Goal: Task Accomplishment & Management: Manage account settings

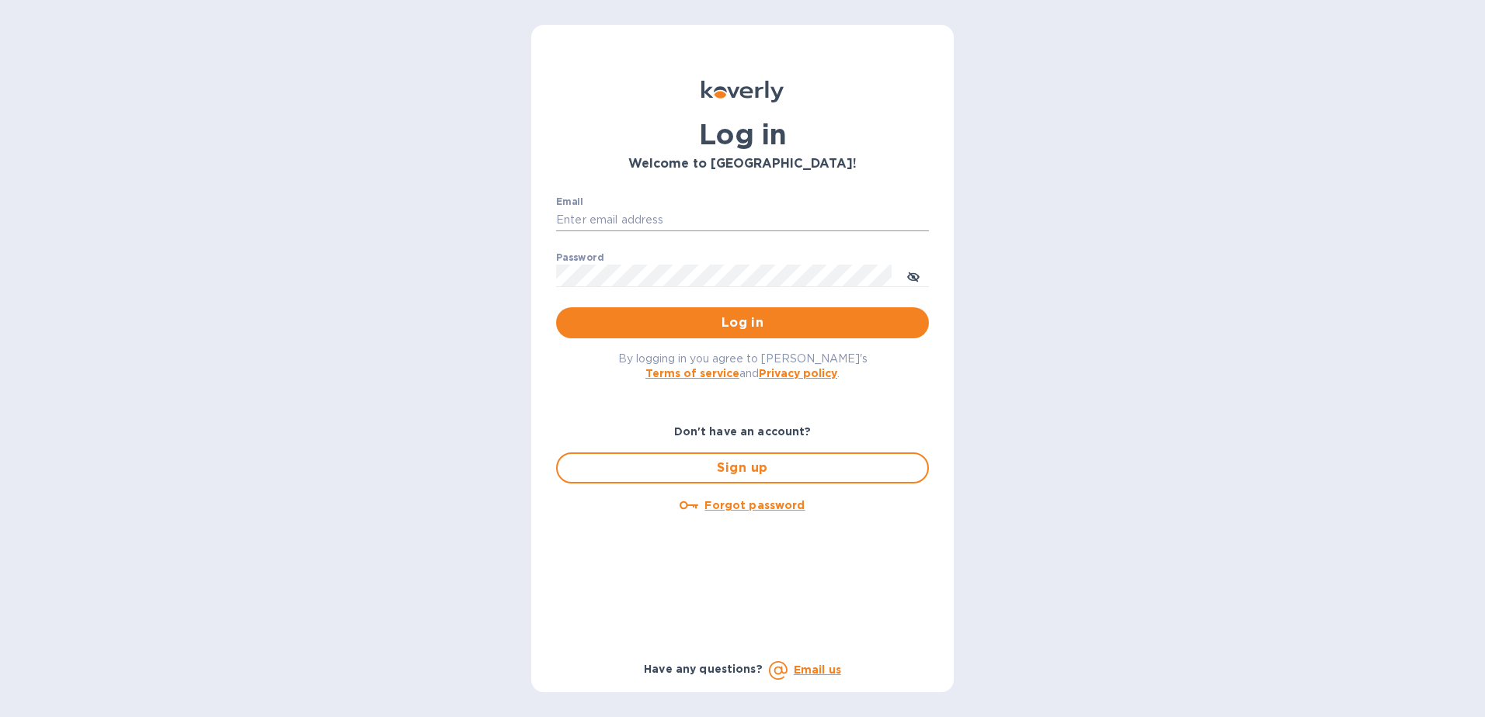
type input "michael@ammoelectric.com"
click at [607, 230] on input "michael@ammoelectric.com" at bounding box center [742, 220] width 373 height 23
click at [494, 269] on div "Log in Welcome to Koverly! Email michael@ammoelectric.com ​ Password ​ Log in B…" at bounding box center [742, 358] width 1485 height 717
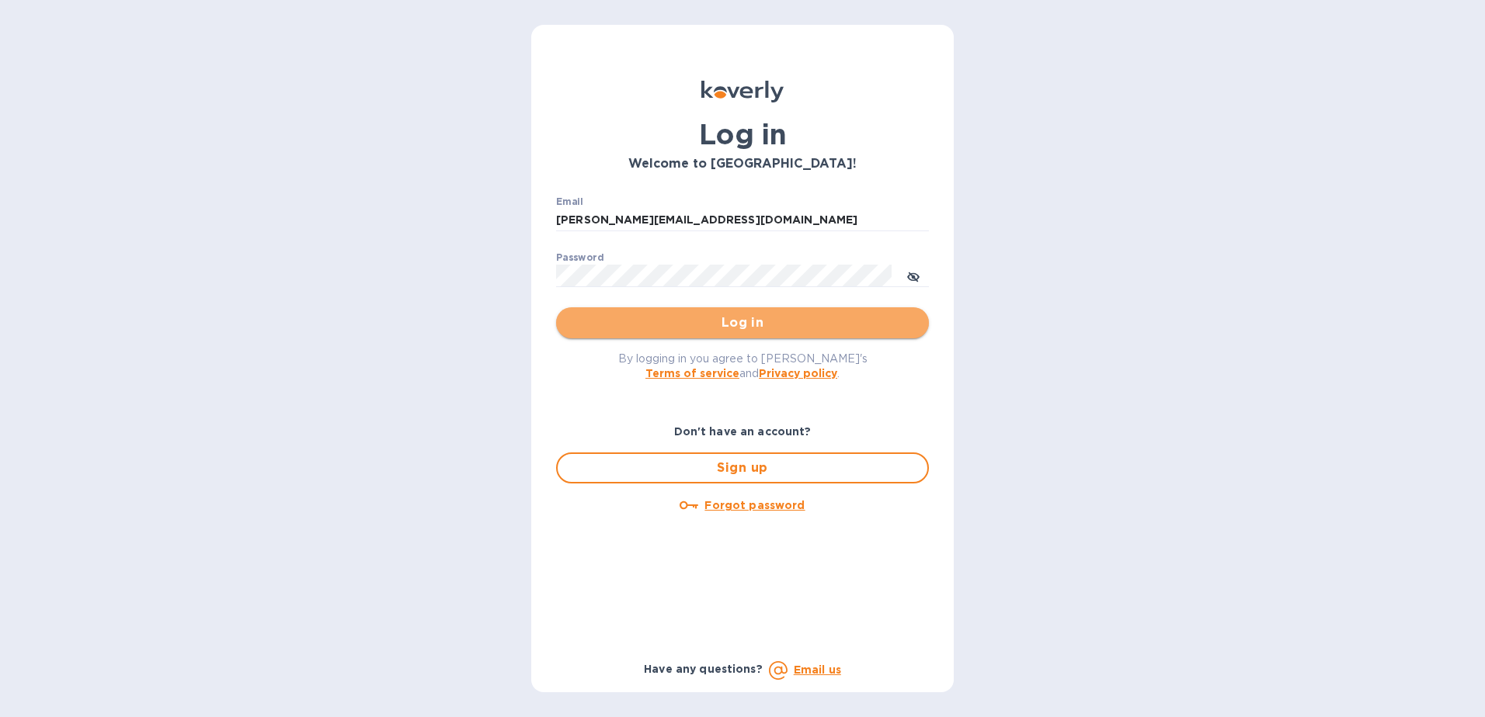
click at [646, 326] on span "Log in" at bounding box center [742, 323] width 348 height 19
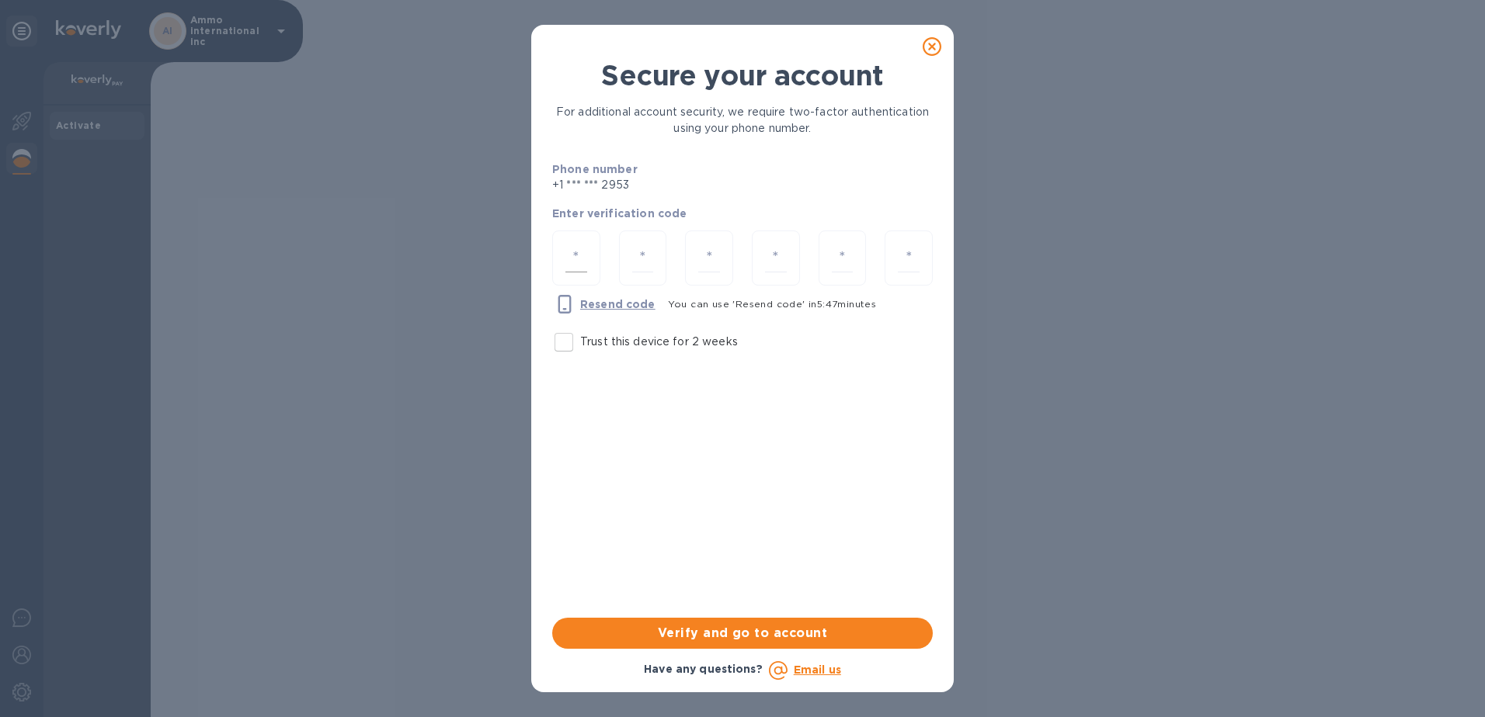
click at [572, 236] on div at bounding box center [576, 258] width 48 height 55
paste input "1"
type input "1"
type input "8"
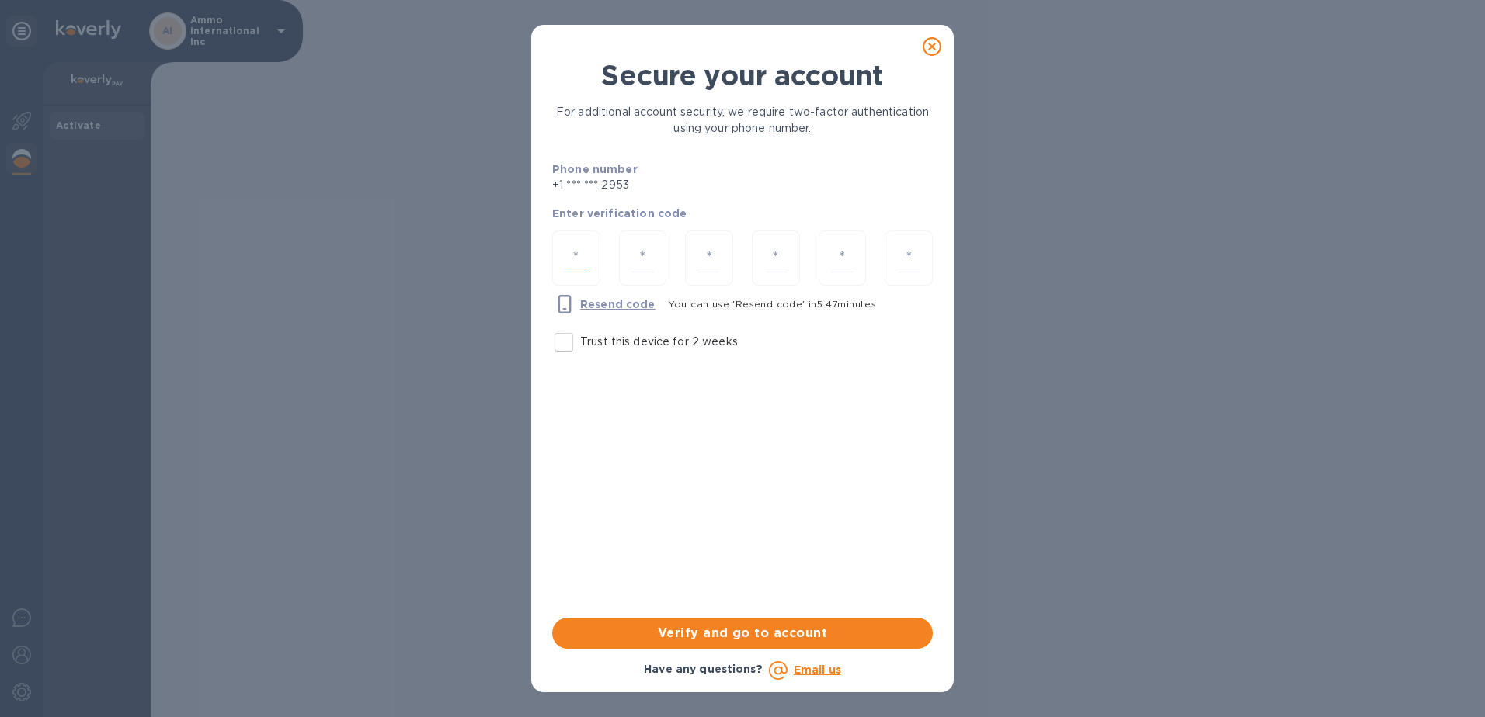
type input "8"
type input "0"
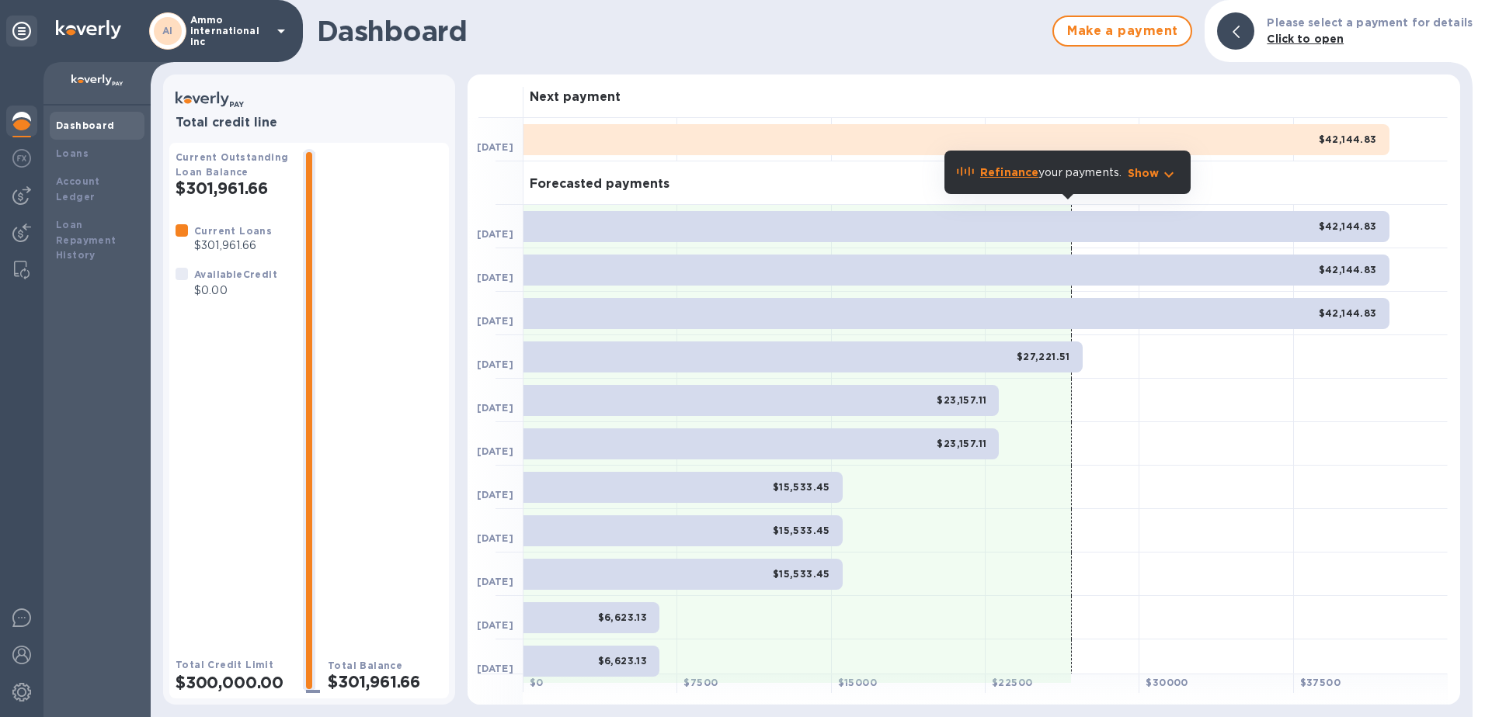
click at [285, 35] on icon at bounding box center [281, 31] width 19 height 19
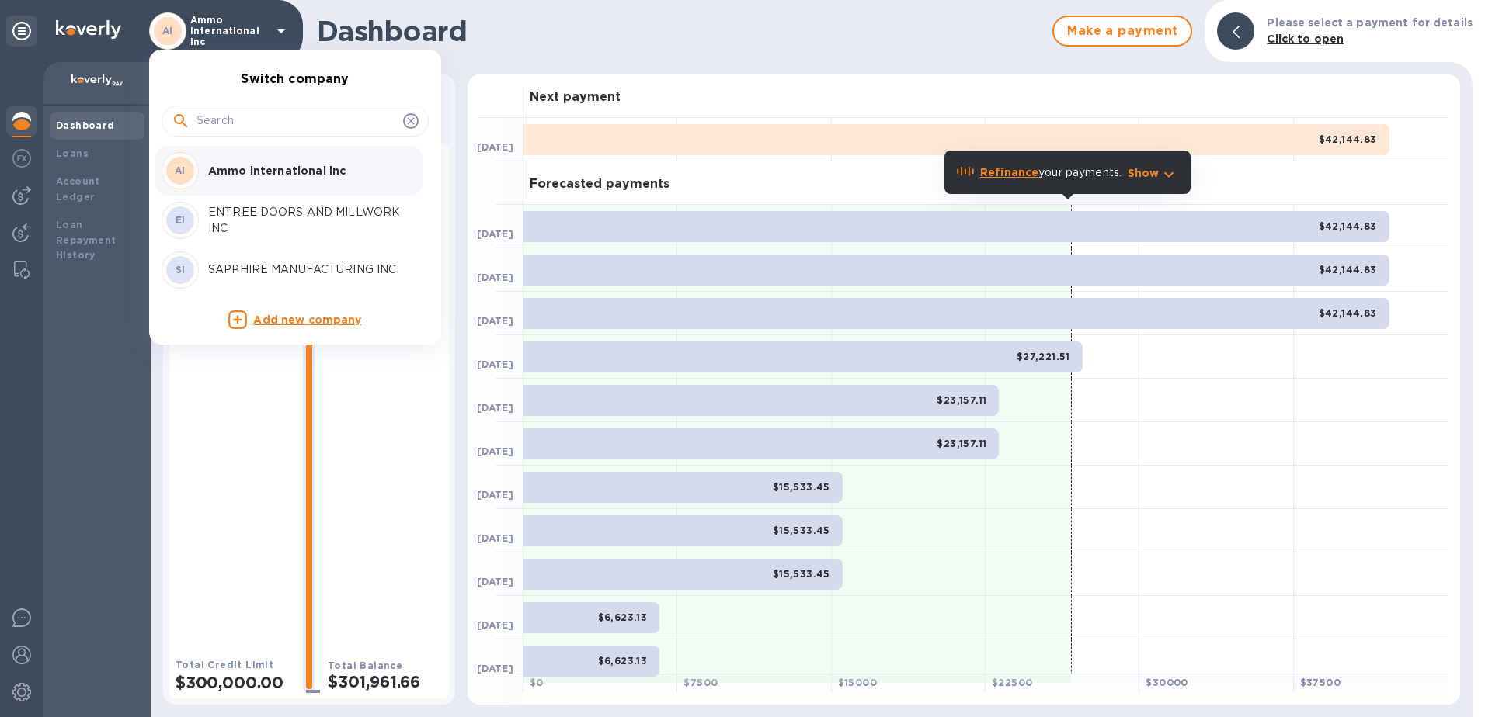
click at [255, 176] on p "Ammo international inc" at bounding box center [306, 171] width 196 height 16
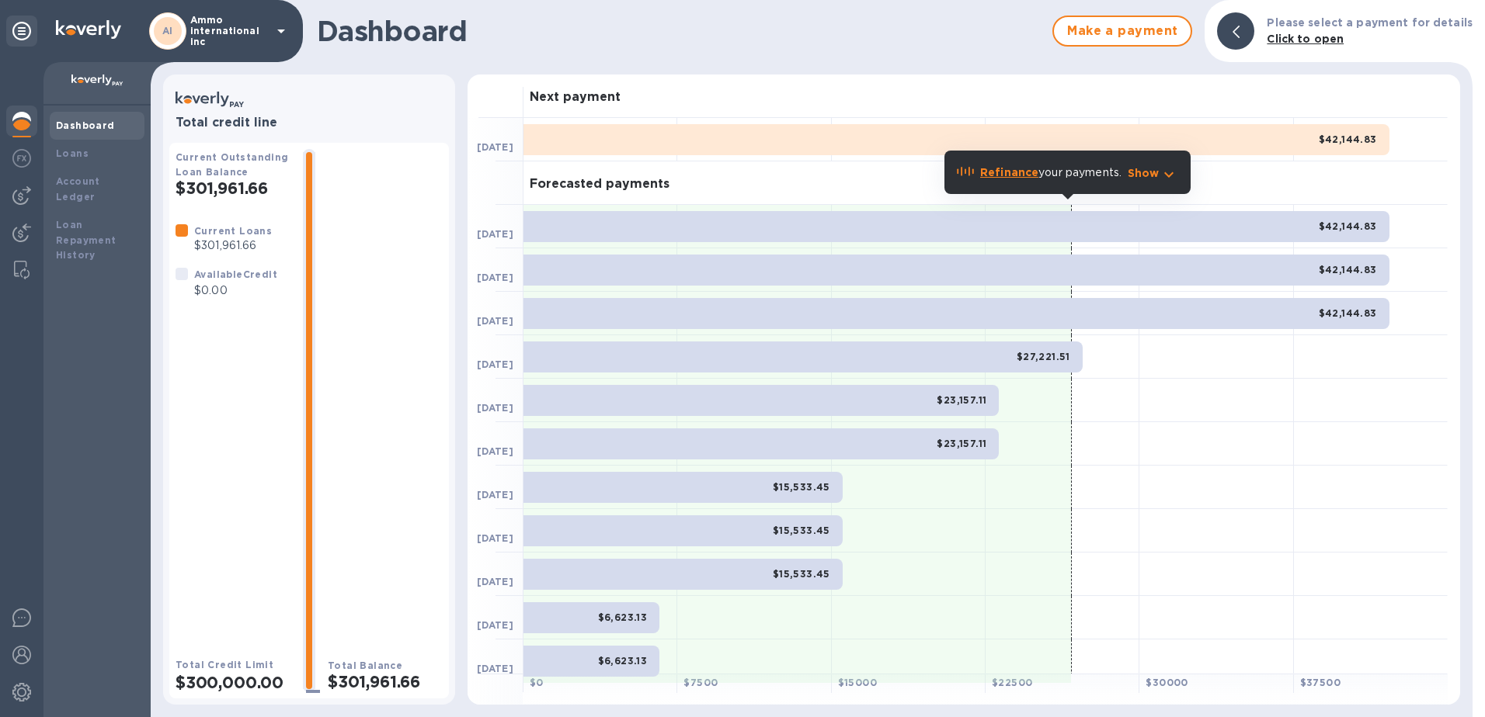
click at [102, 126] on b "Dashboard" at bounding box center [85, 126] width 59 height 12
click at [91, 177] on b "Account Ledger" at bounding box center [78, 188] width 44 height 27
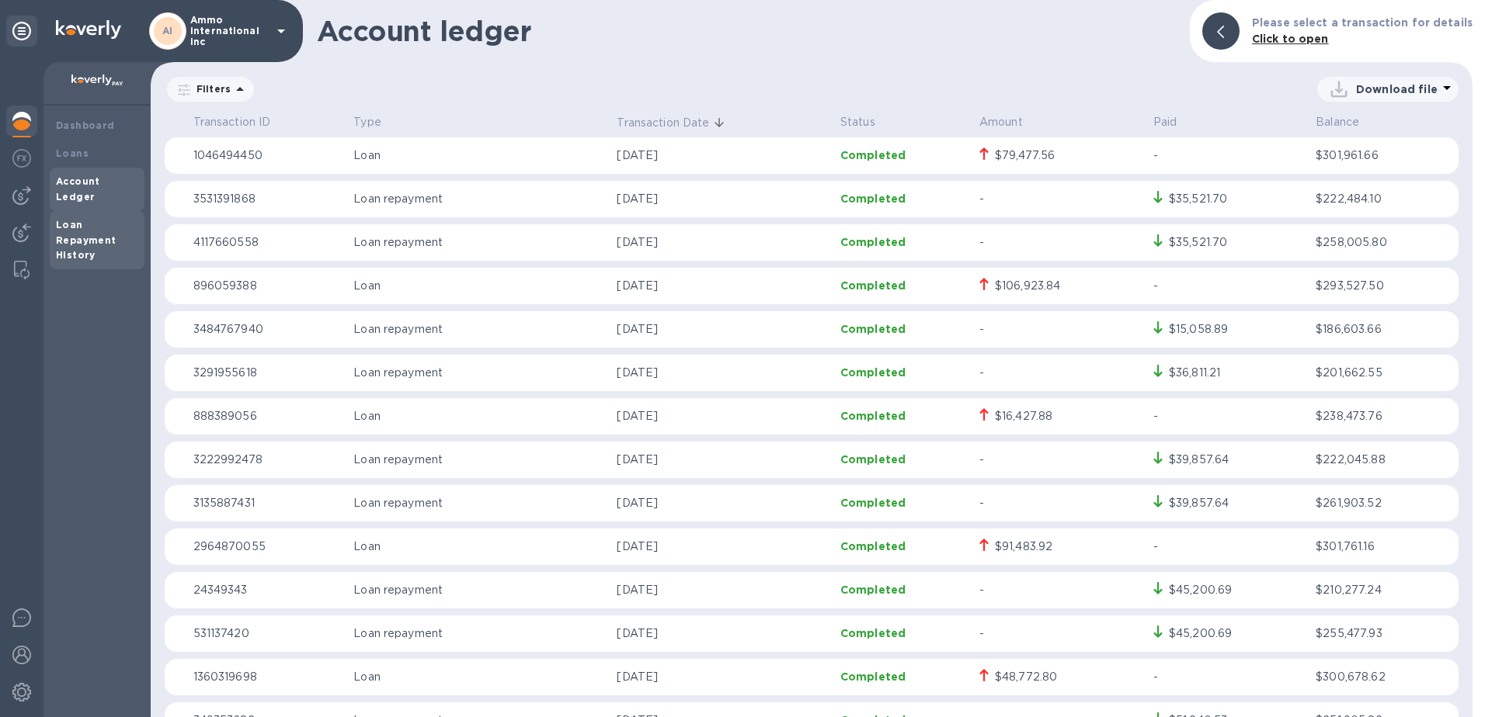
click at [75, 219] on b "Loan Repayment History" at bounding box center [86, 240] width 61 height 43
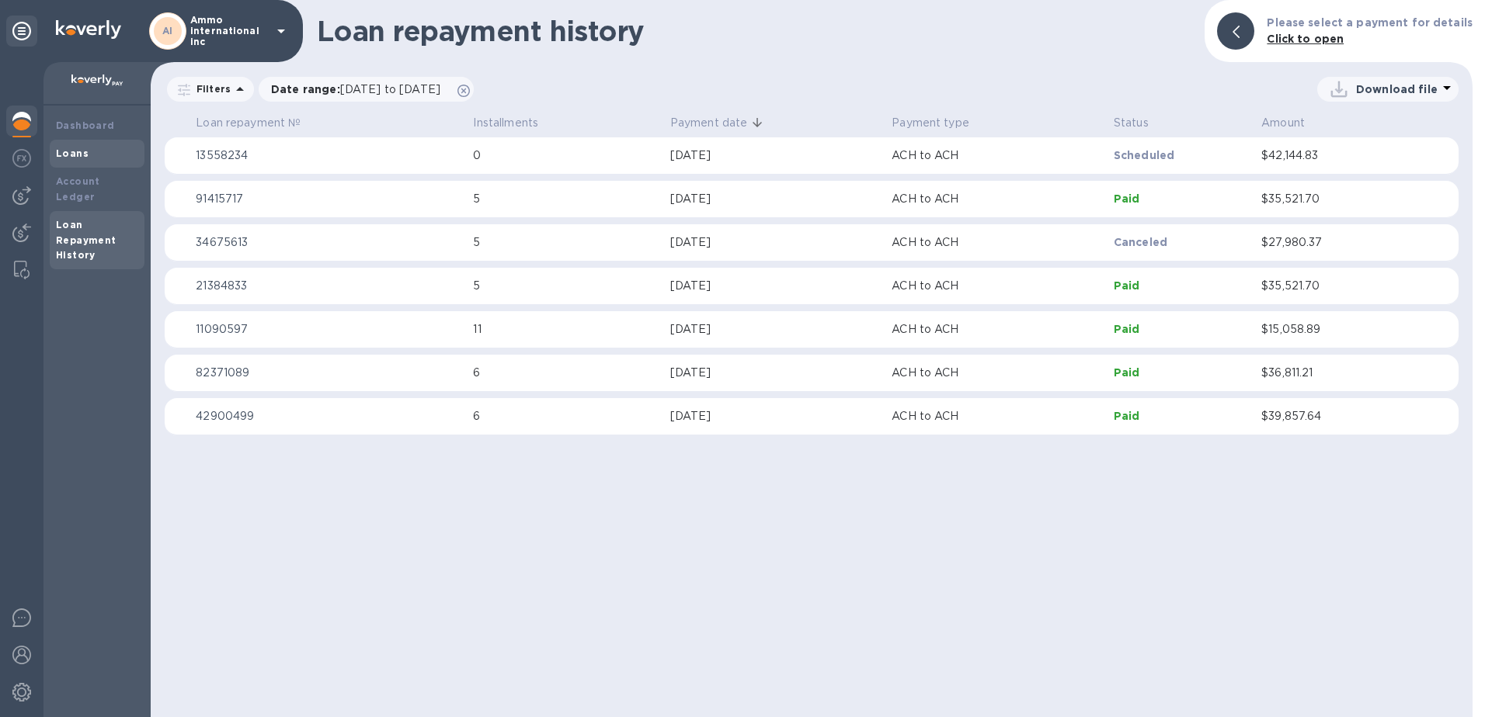
click at [67, 153] on b "Loans" at bounding box center [72, 154] width 33 height 12
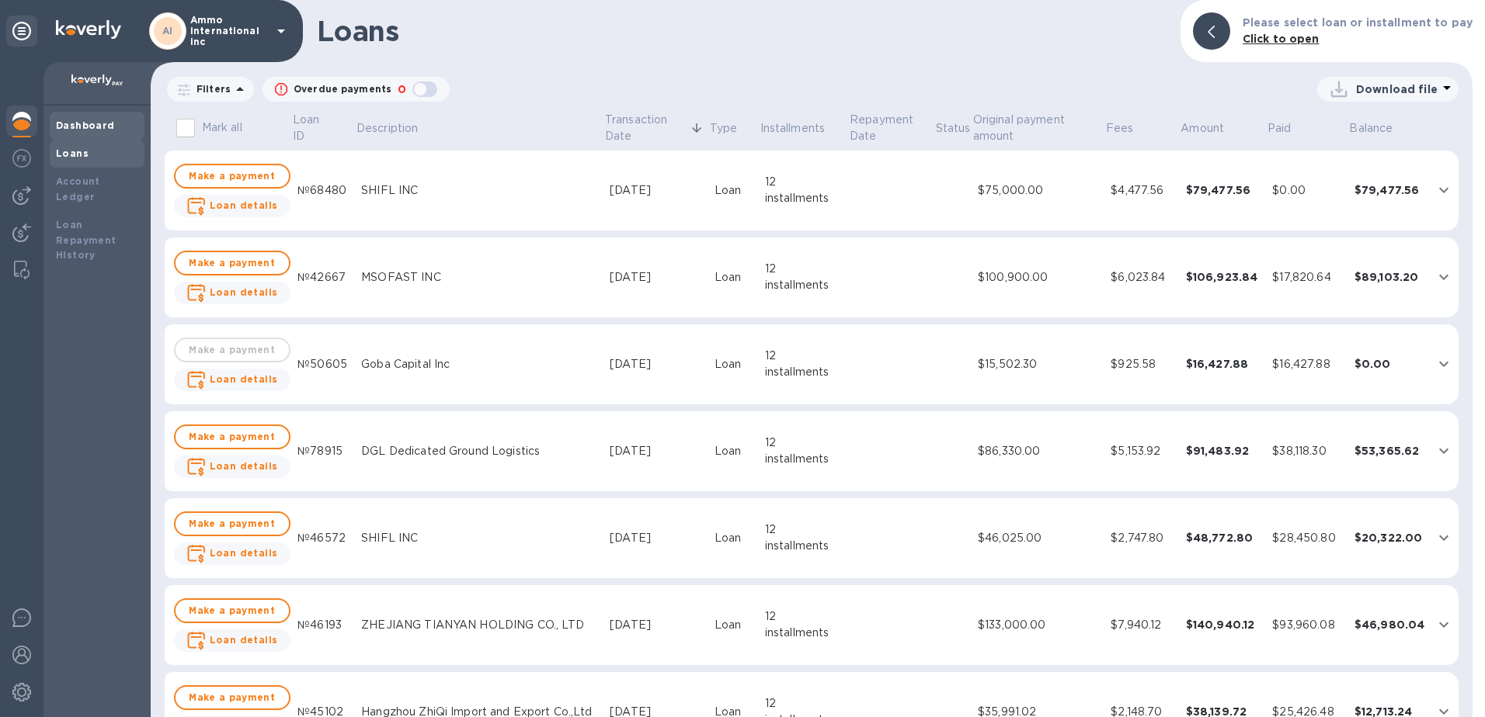
click at [92, 123] on b "Dashboard" at bounding box center [85, 126] width 59 height 12
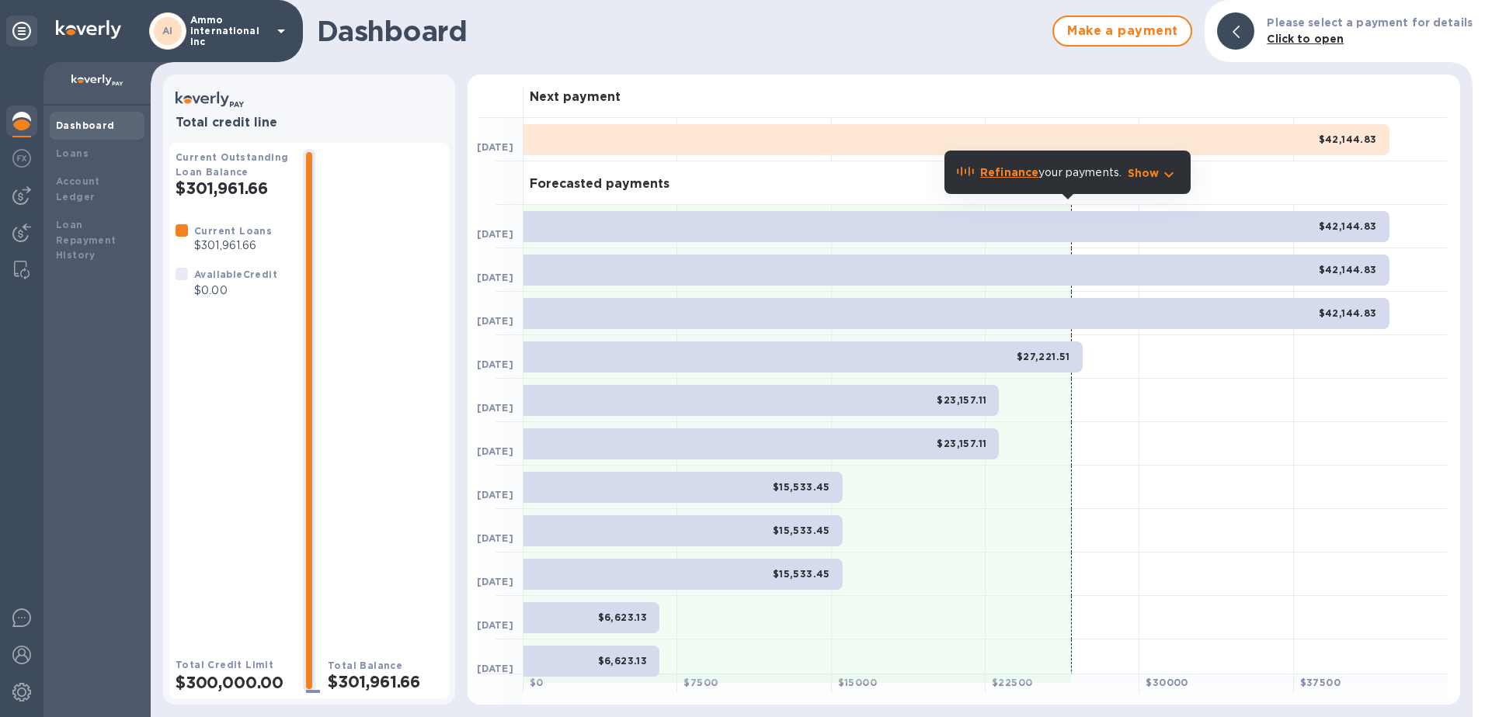
click at [277, 38] on icon at bounding box center [281, 31] width 19 height 19
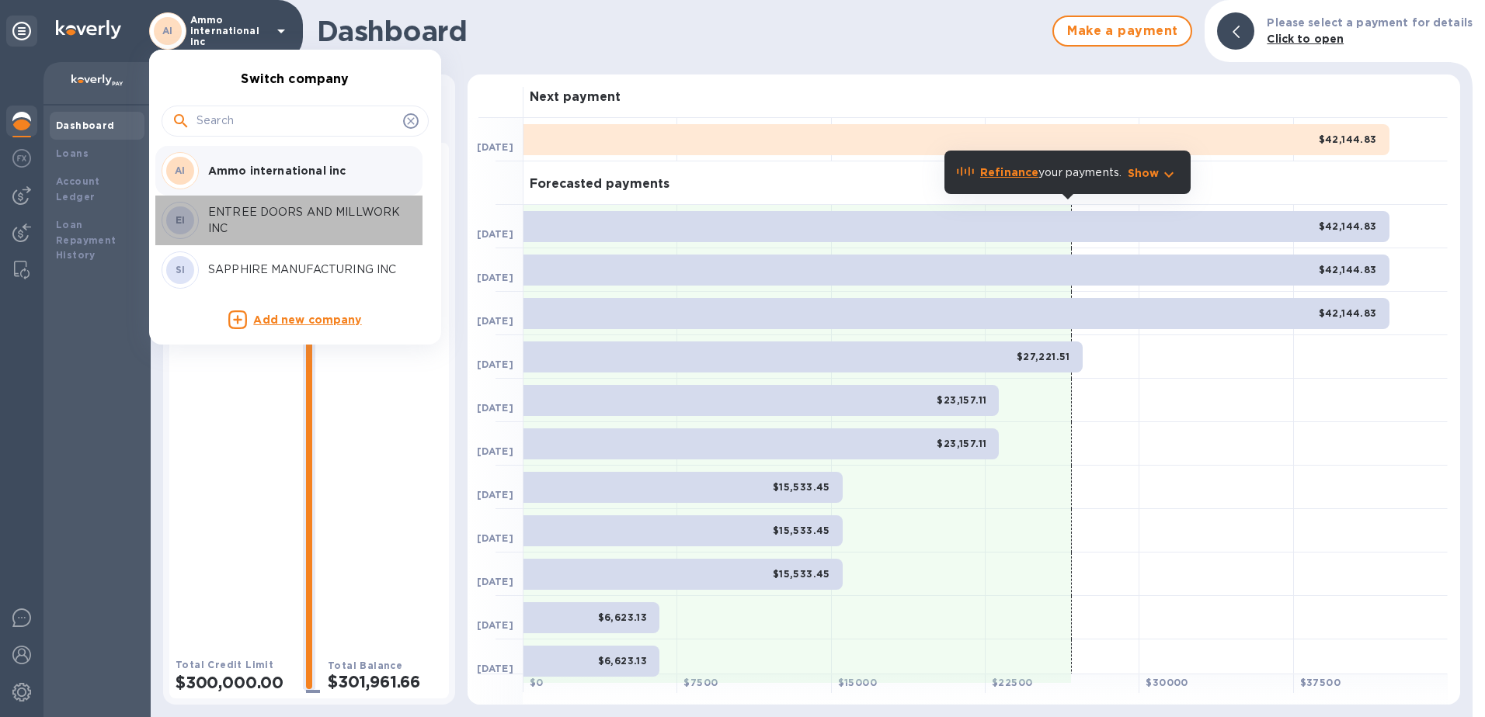
click at [230, 207] on p "ENTREE DOORS AND MILLWORK INC" at bounding box center [306, 220] width 196 height 33
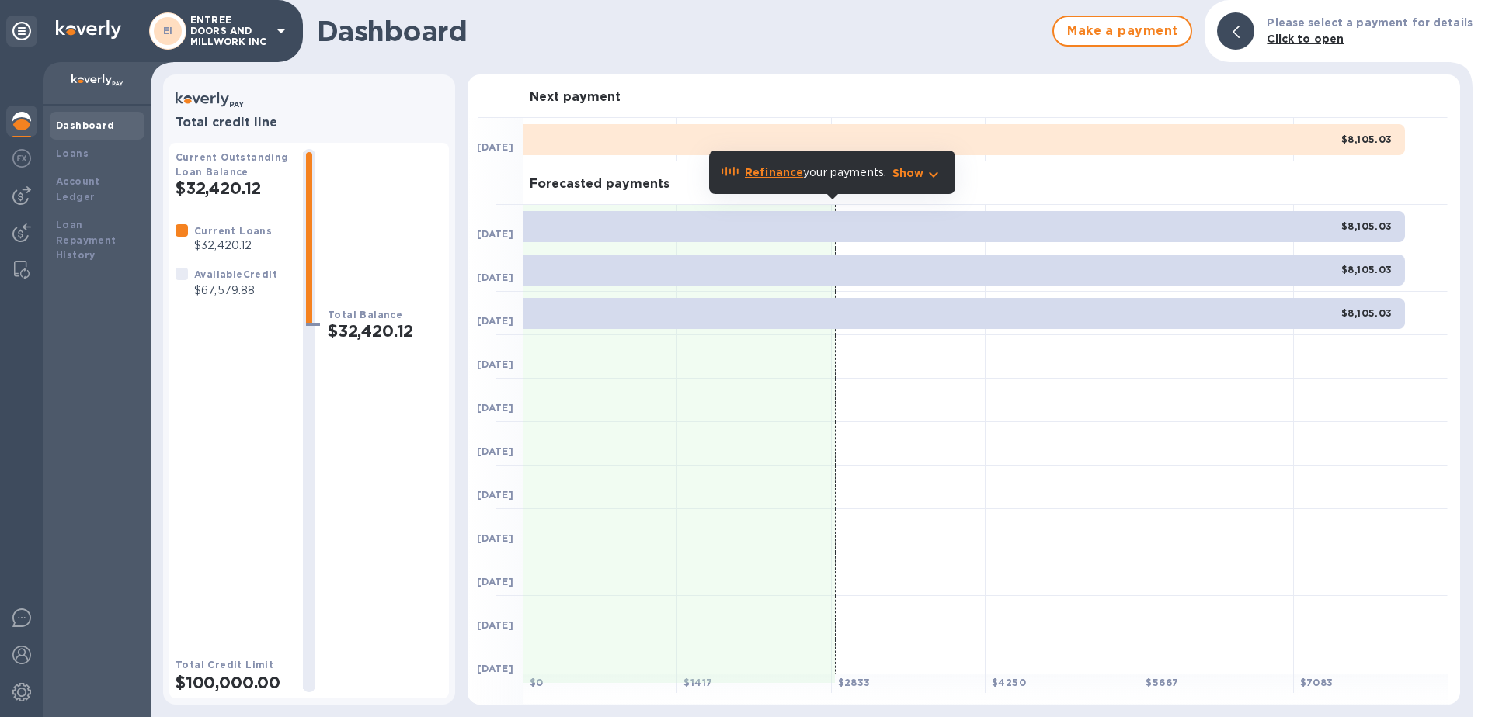
click at [258, 36] on p "ENTREE DOORS AND MILLWORK INC" at bounding box center [229, 31] width 78 height 33
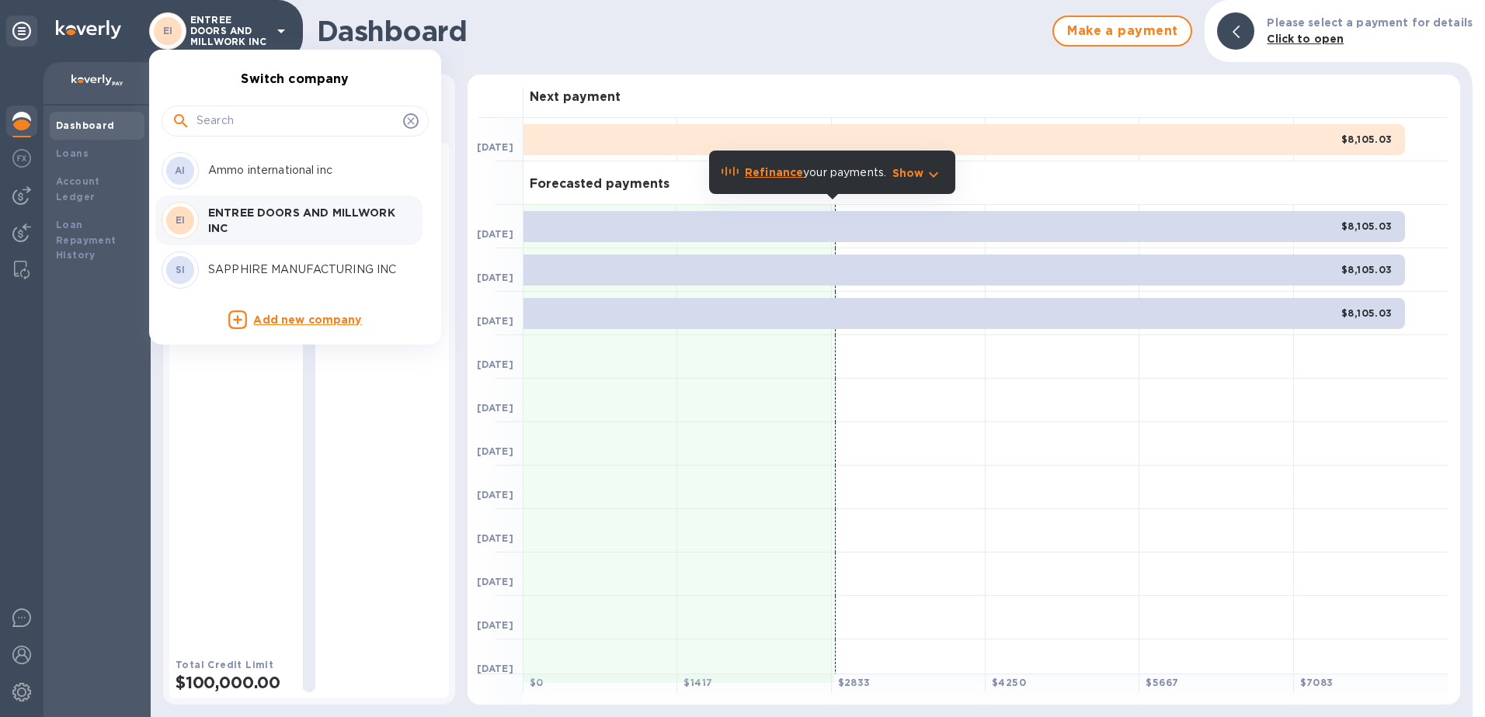
click at [247, 282] on div "SI SAPPHIRE MANUFACTURING INC" at bounding box center [282, 270] width 242 height 37
